Goal: Check status: Check status

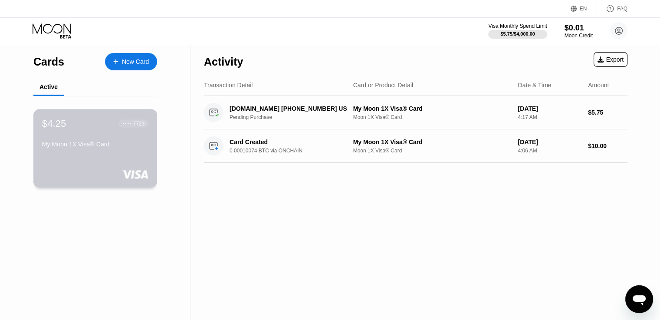
click at [77, 145] on div "My Moon 1X Visa® Card" at bounding box center [95, 144] width 106 height 7
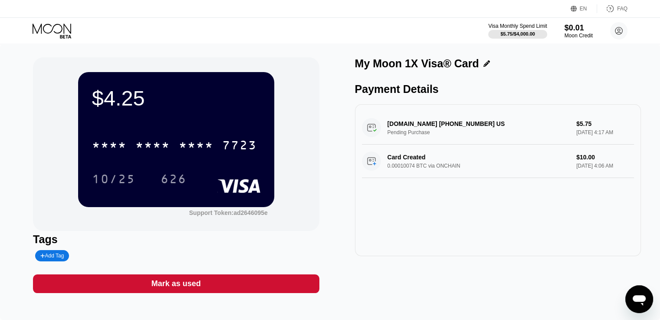
click at [428, 129] on div "[DOMAIN_NAME] [PHONE_NUMBER] US Pending Purchase $5.75 [DATE] 4:17 AM" at bounding box center [498, 127] width 272 height 33
